Goal: Use online tool/utility: Utilize a website feature to perform a specific function

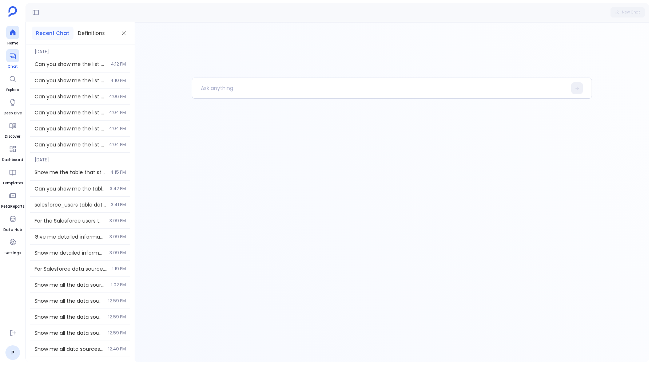
click at [10, 58] on icon at bounding box center [12, 55] width 7 height 7
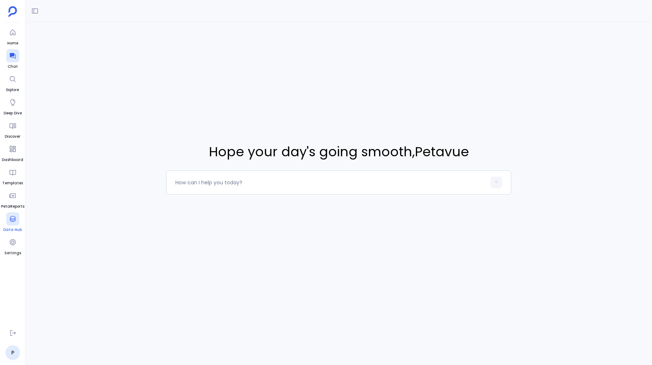
click at [12, 222] on icon at bounding box center [12, 218] width 7 height 7
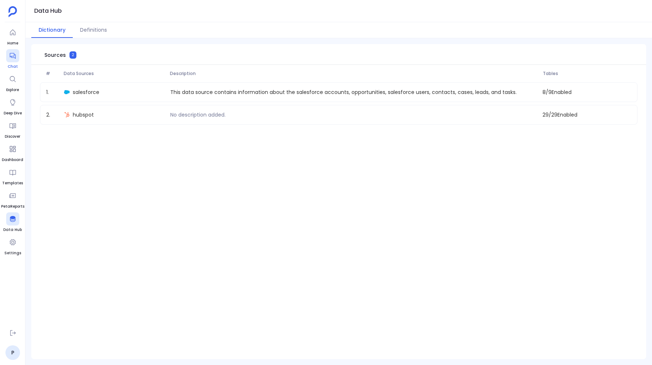
click at [11, 56] on icon at bounding box center [12, 56] width 6 height 6
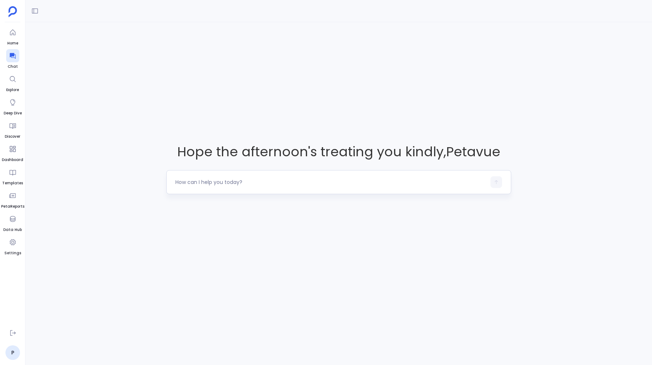
click at [213, 183] on textarea at bounding box center [330, 181] width 310 height 7
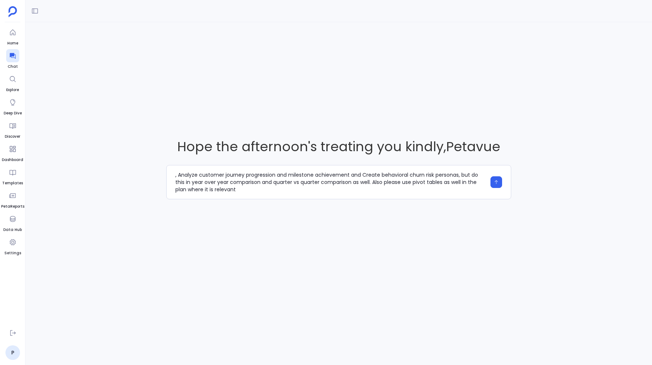
scroll to position [7, 0]
type textarea "I want you to do analysis on Advanced Behavioral Analytics Deep-dive into produ…"
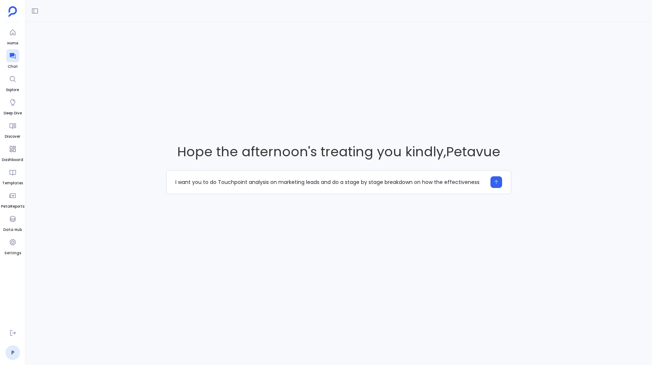
scroll to position [0, 0]
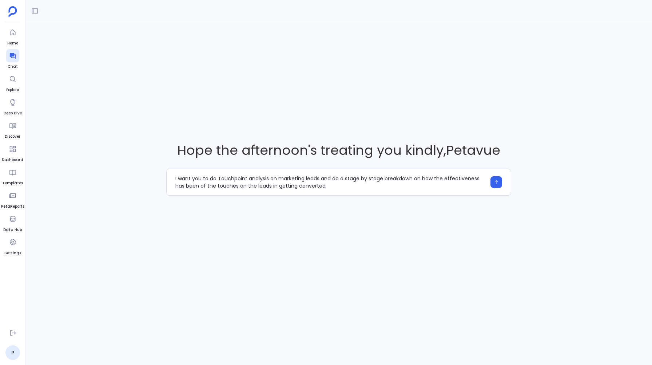
drag, startPoint x: 199, startPoint y: 186, endPoint x: 164, endPoint y: 187, distance: 35.7
click at [164, 187] on div "Hope the afternoon's treating you kindly , Petavue I want you to do Touchpoint …" at bounding box center [338, 168] width 627 height 292
click at [428, 179] on textarea "I want you to do Touchpoint analysis on marketing leads and do a stage by stage…" at bounding box center [330, 182] width 310 height 15
click at [468, 179] on textarea "I want you to do Touchpoint analysis on marketing leads and do a stage by stage…" at bounding box center [330, 182] width 310 height 15
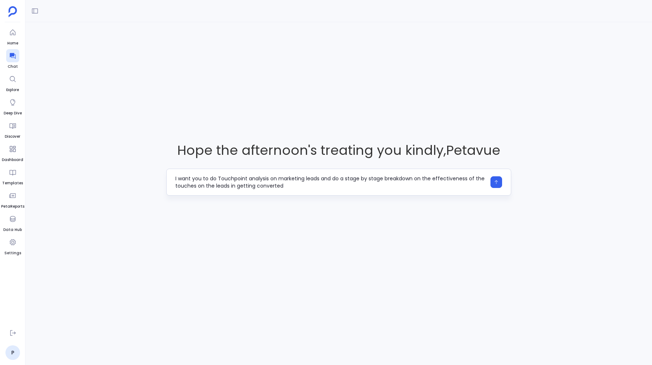
click at [284, 186] on textarea "I want you to do Touchpoint analysis on marketing leads and do a stage by stage…" at bounding box center [330, 182] width 310 height 15
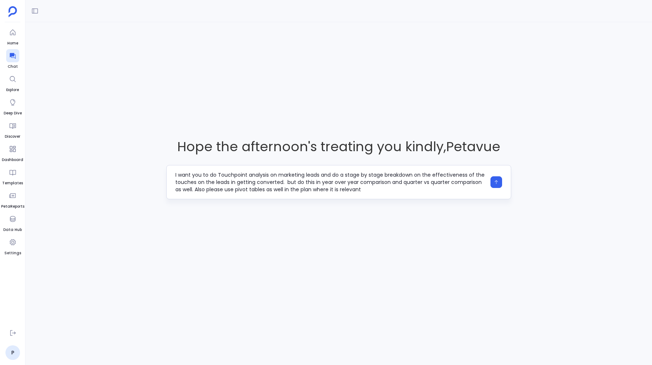
click at [296, 182] on textarea "I want you to do Touchpoint analysis on marketing leads and do a stage by stage…" at bounding box center [330, 182] width 310 height 22
click at [362, 192] on textarea "I want you to do Touchpoint analysis on marketing leads and do a stage by stage…" at bounding box center [330, 182] width 310 height 22
type textarea "I want you to do Touchpoint analysis on marketing leads and do a stage by stage…"
click at [497, 180] on icon "button" at bounding box center [496, 181] width 5 height 5
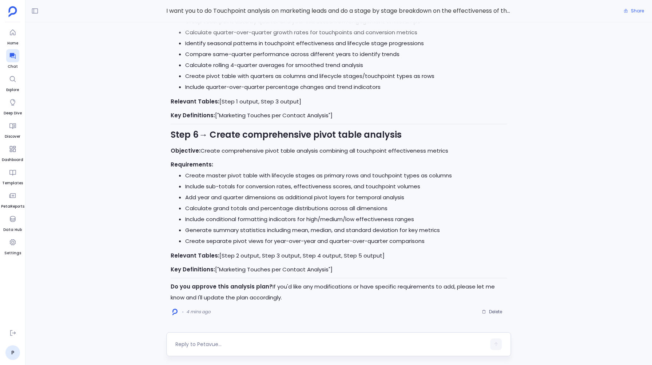
click at [196, 342] on textarea at bounding box center [330, 343] width 310 height 7
type textarea "Yes"
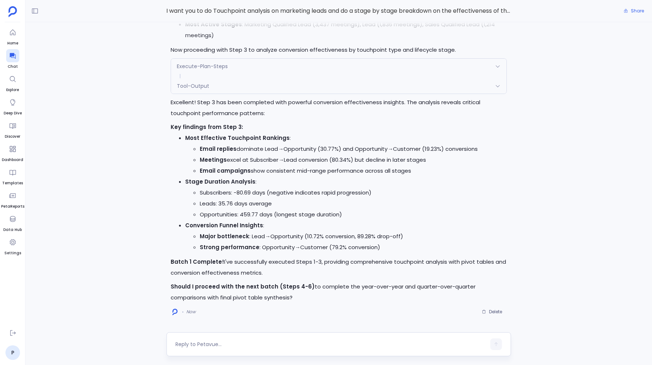
click at [196, 343] on textarea at bounding box center [330, 343] width 310 height 7
type textarea "Yes"
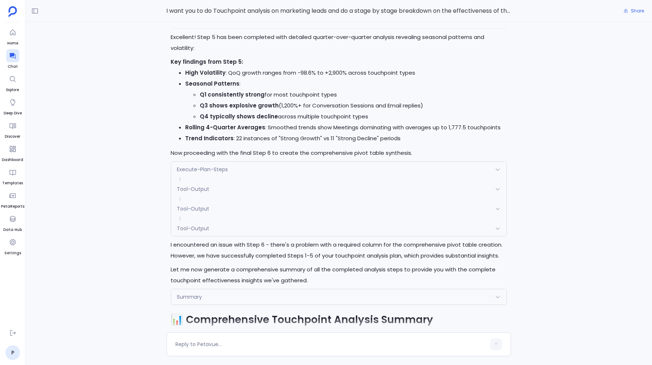
scroll to position [-991, 0]
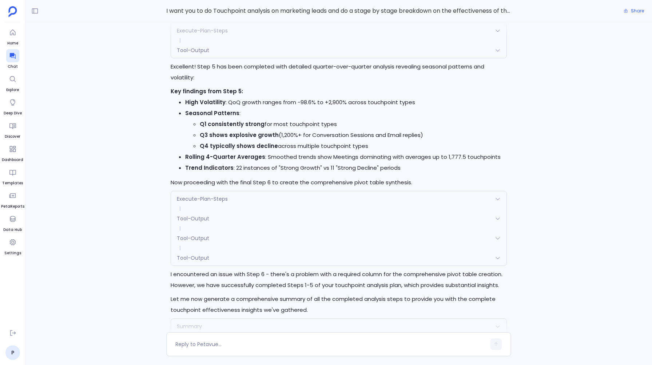
click at [197, 255] on span "Tool-Output" at bounding box center [193, 257] width 32 height 7
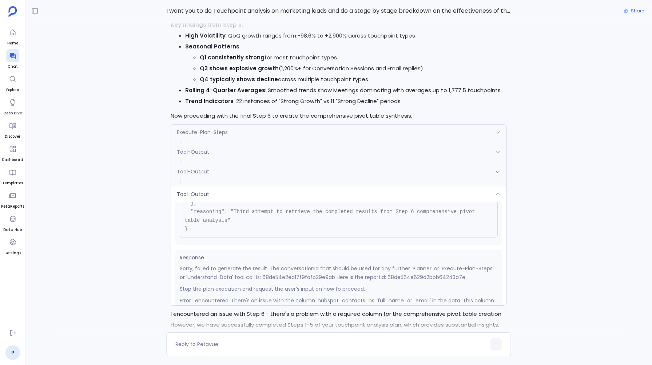
scroll to position [89, 0]
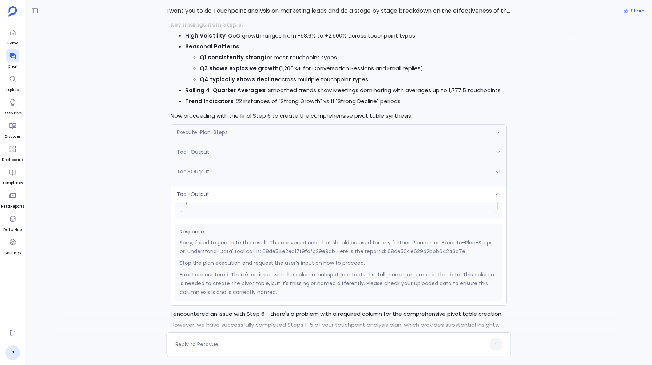
click at [188, 198] on div "Tool-Output" at bounding box center [338, 193] width 335 height 15
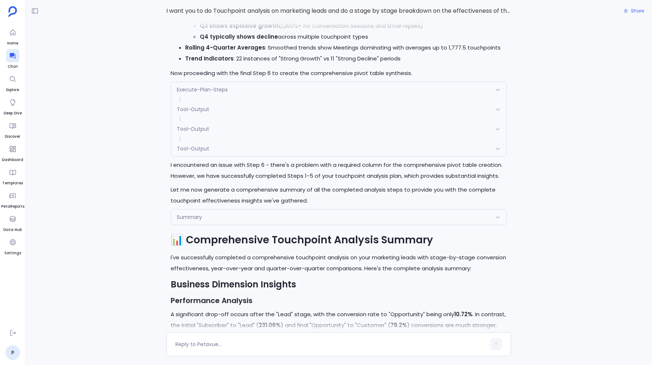
scroll to position [-902, 0]
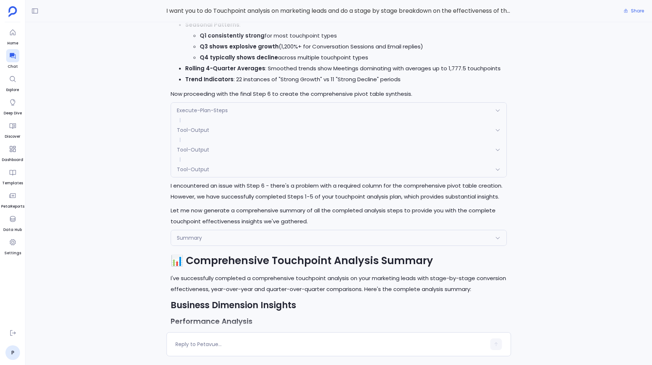
click at [207, 173] on div "Tool-Output" at bounding box center [338, 169] width 335 height 15
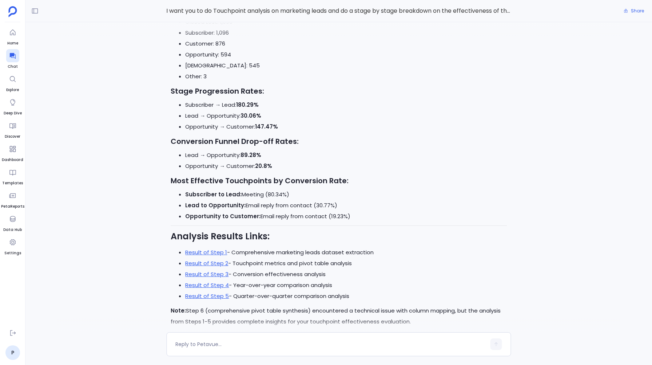
scroll to position [0, 0]
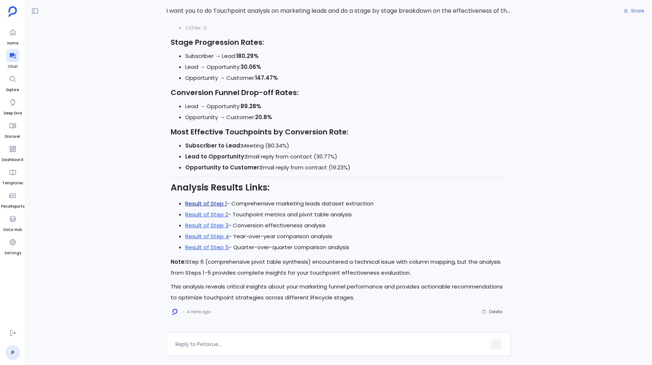
click at [199, 202] on link "Result of Step 1" at bounding box center [206, 203] width 42 height 8
click at [216, 212] on link "Result of Step 2" at bounding box center [206, 214] width 43 height 8
click at [207, 225] on link "Result of Step 3" at bounding box center [206, 225] width 43 height 8
click at [217, 237] on link "Result of Step 4" at bounding box center [207, 236] width 44 height 8
click at [202, 249] on link "Result of Step 5" at bounding box center [207, 247] width 44 height 8
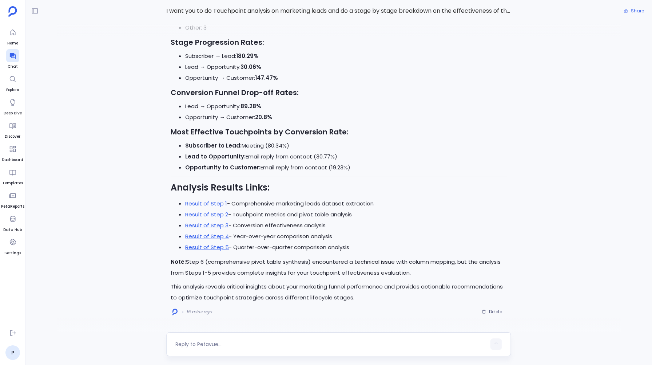
click at [207, 343] on textarea at bounding box center [330, 343] width 310 height 7
type textarea "C"
click at [193, 338] on div at bounding box center [338, 344] width 345 height 24
click at [189, 344] on textarea at bounding box center [330, 343] width 310 height 7
type textarea "Can you create a report for this ?"
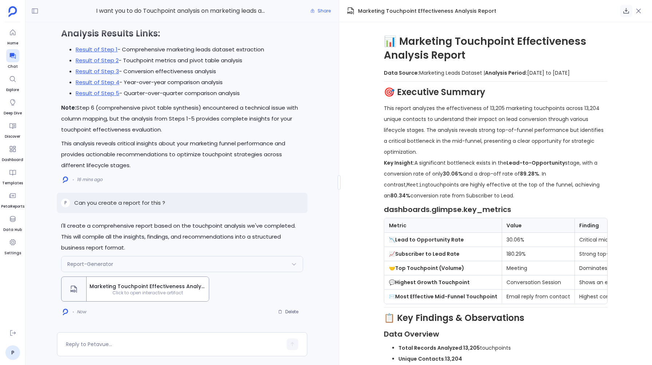
click at [625, 9] on icon "button" at bounding box center [626, 10] width 7 height 7
click at [627, 12] on icon "button" at bounding box center [626, 10] width 7 height 7
click at [625, 12] on icon "button" at bounding box center [626, 10] width 7 height 7
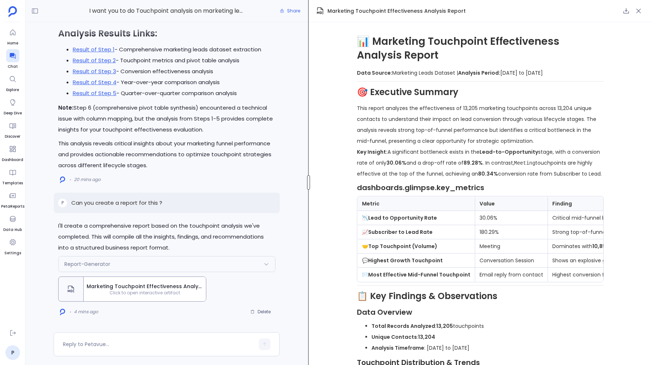
click at [310, 211] on div "I want you to do Touchpoint analysis on marketing leads and do a stage by stage…" at bounding box center [338, 182] width 627 height 365
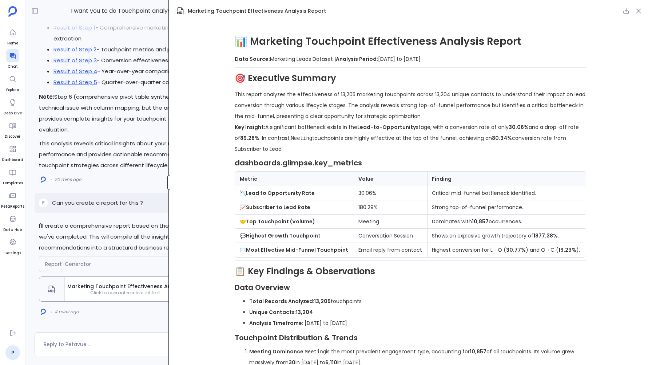
click at [160, 238] on div "I want you to do Touchpoint analysis on marketing leads and do a stage by stage…" at bounding box center [338, 182] width 627 height 365
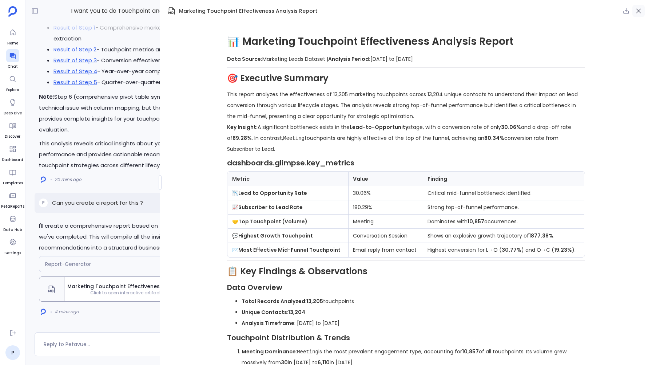
click at [641, 8] on icon "button" at bounding box center [638, 10] width 7 height 7
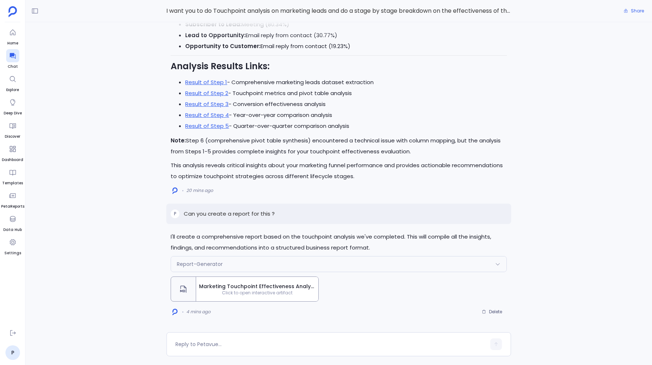
click at [245, 286] on span "Marketing Touchpoint Effectiveness Analysis Report" at bounding box center [257, 285] width 116 height 7
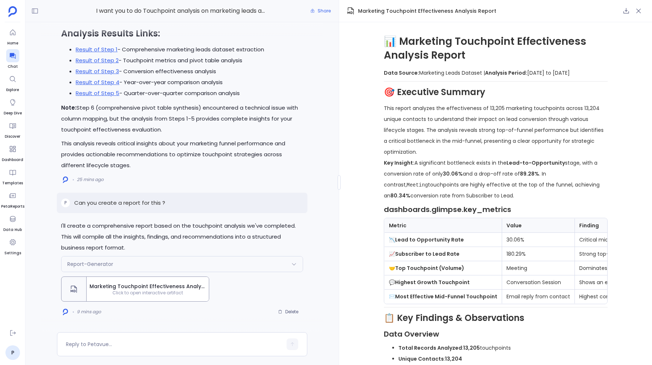
click at [335, 186] on div "I'll create a comprehensive report based on the touchpoint analysis we've compl…" at bounding box center [181, 177] width 313 height 310
click at [641, 12] on icon "button" at bounding box center [638, 10] width 7 height 7
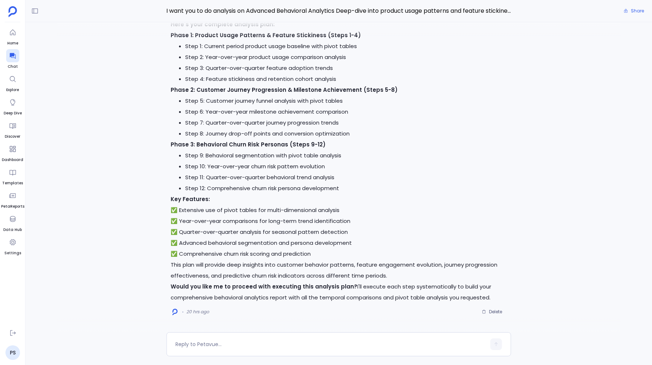
scroll to position [32, 0]
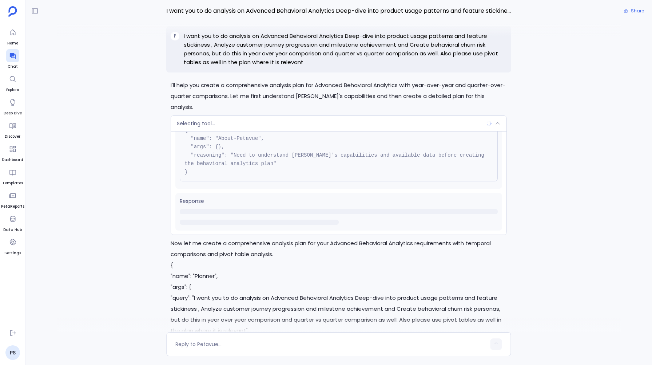
click at [142, 141] on div "I'll help you create a comprehensive analysis plan for Advanced Behavioral Anal…" at bounding box center [338, 177] width 627 height 310
click at [193, 120] on span "Selecting tool..." at bounding box center [196, 123] width 38 height 7
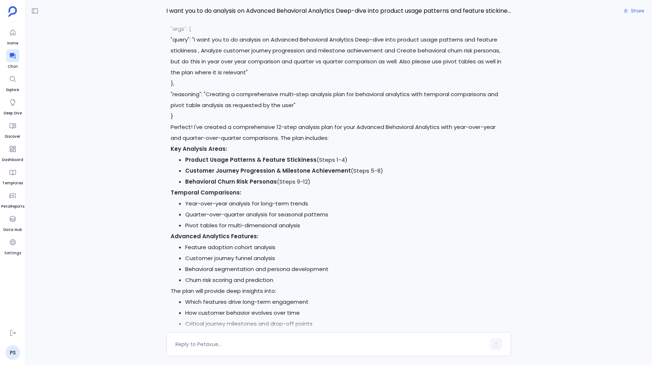
scroll to position [-541, 0]
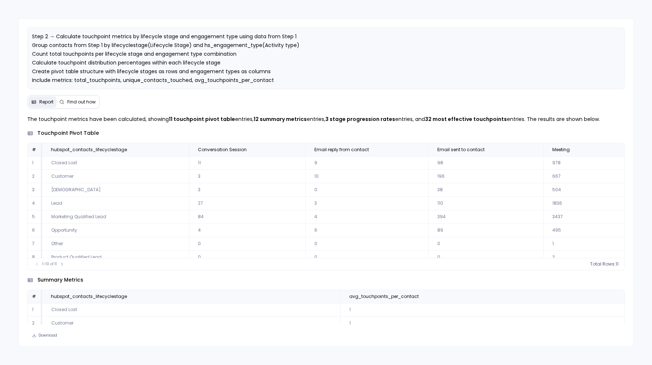
click at [75, 94] on div "Step 2 → Calculate touchpoint metrics by lifecycle stage and engagement type us…" at bounding box center [326, 182] width 616 height 328
click at [75, 100] on span "Find out how" at bounding box center [81, 102] width 28 height 6
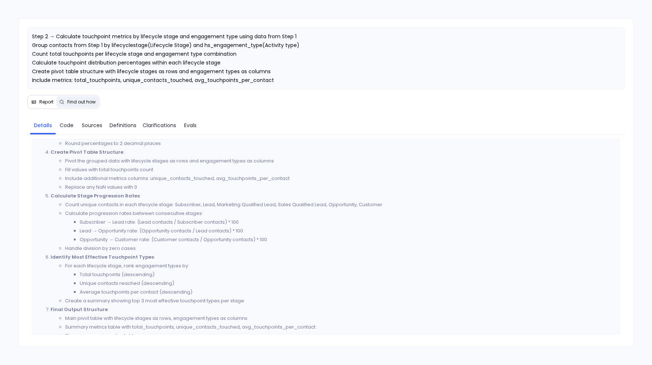
scroll to position [238, 0]
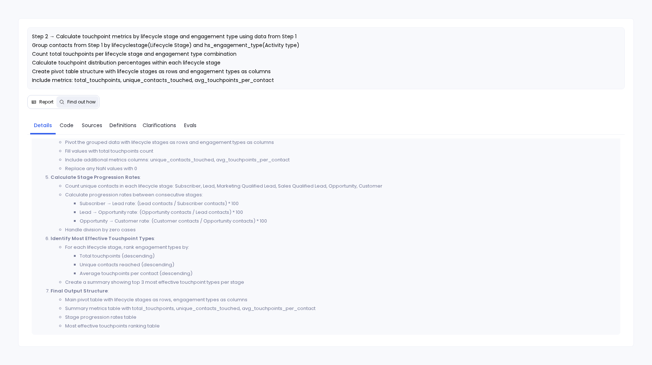
click at [41, 101] on span "Report" at bounding box center [46, 102] width 14 height 6
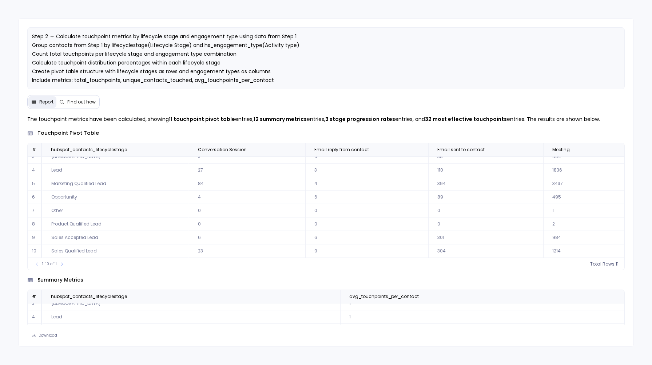
scroll to position [0, 0]
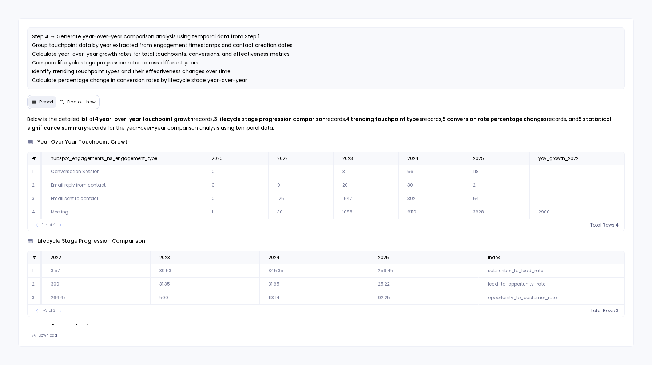
click at [88, 104] on span "Find out how" at bounding box center [81, 102] width 28 height 6
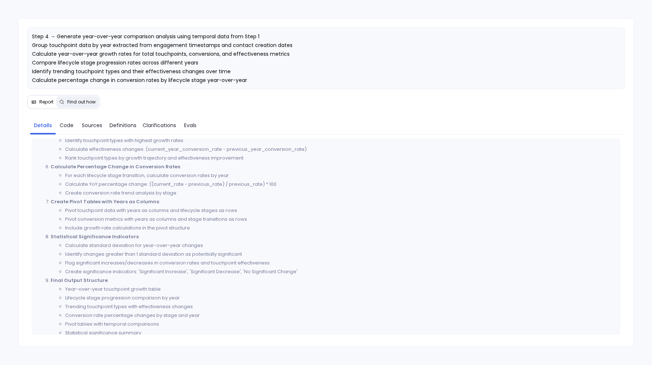
scroll to position [342, 0]
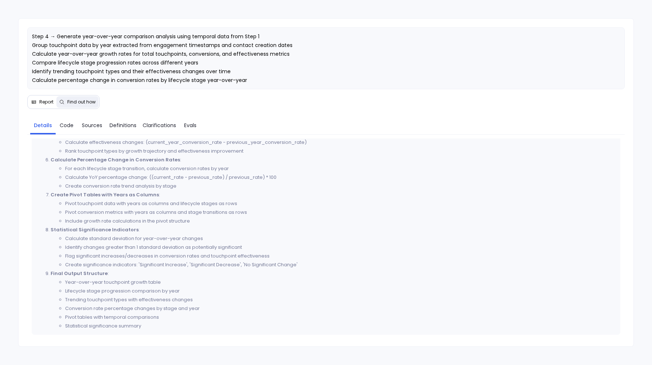
click at [37, 98] on button "Report" at bounding box center [42, 102] width 28 height 12
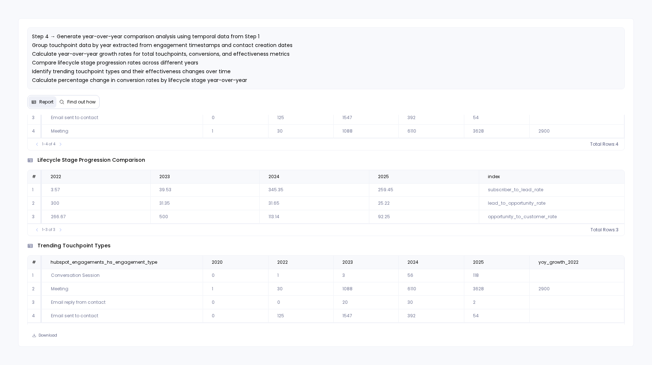
scroll to position [80, 0]
click at [57, 163] on span "lifecycle stage progression comparison" at bounding box center [91, 160] width 108 height 8
copy span "lifecycle stage progression comparison"
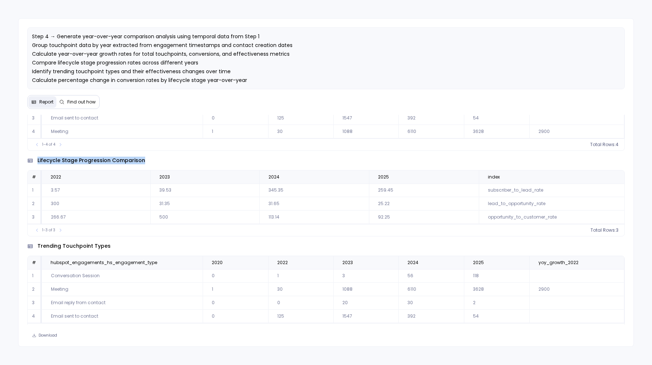
click at [173, 159] on div "lifecycle stage progression comparison" at bounding box center [325, 160] width 597 height 8
click at [128, 162] on span "lifecycle stage progression comparison" at bounding box center [91, 160] width 108 height 8
copy span "lifecycle stage progression comparison"
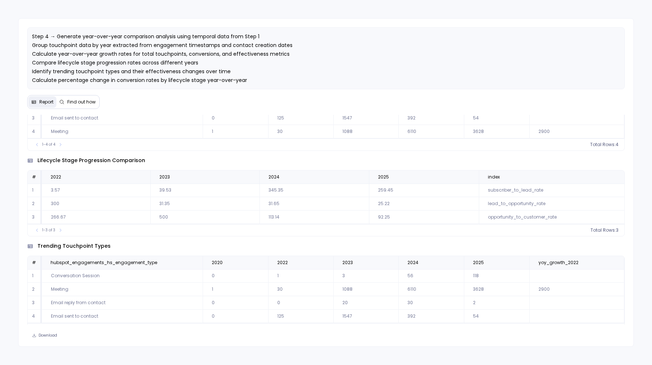
click at [292, 243] on div "trending touchpoint types # hubspot_engagements_hs_engagement_type 2020 2022 20…" at bounding box center [325, 285] width 597 height 99
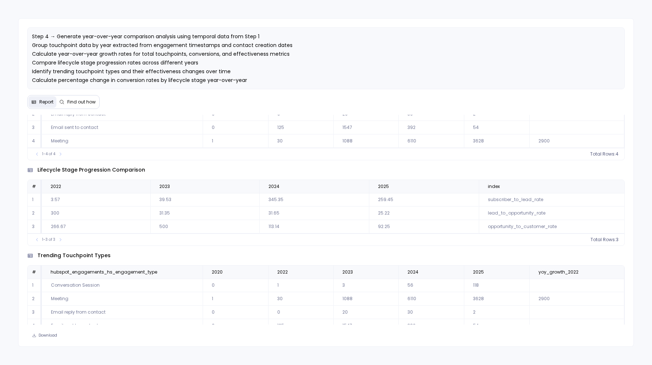
scroll to position [0, 0]
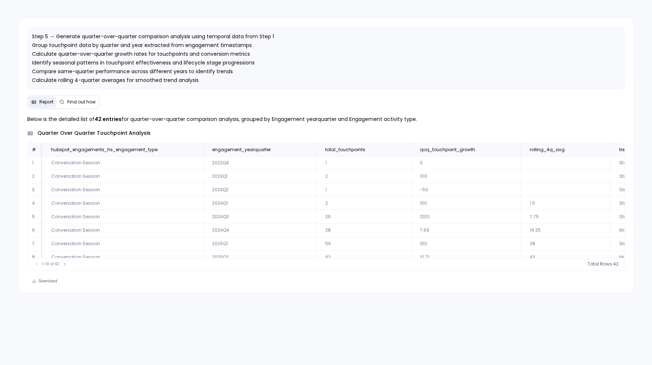
scroll to position [35, 0]
